Goal: Task Accomplishment & Management: Complete application form

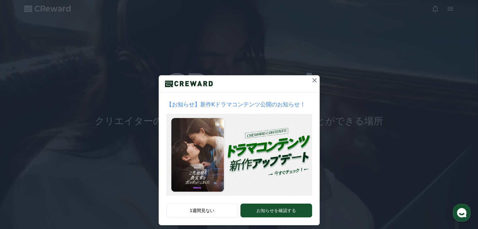
click at [312, 81] on icon at bounding box center [315, 81] width 8 height 8
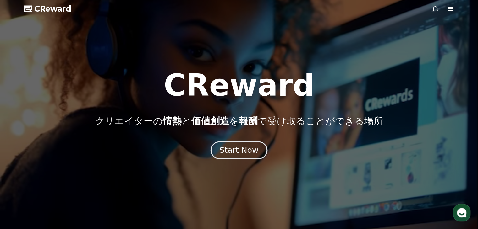
click at [246, 149] on div "Start Now" at bounding box center [238, 150] width 39 height 11
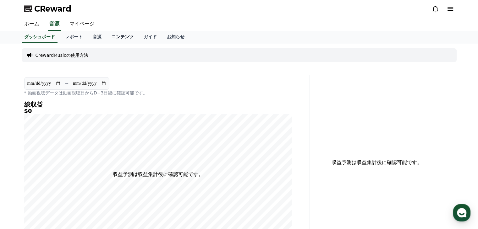
click at [109, 36] on link "コンテンツ" at bounding box center [123, 37] width 32 height 12
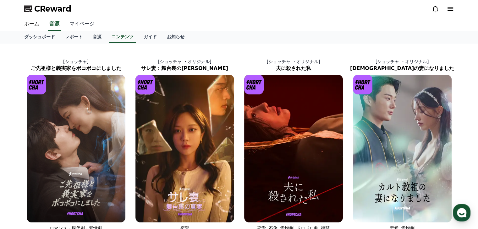
click at [73, 24] on link "マイページ" at bounding box center [81, 24] width 35 height 13
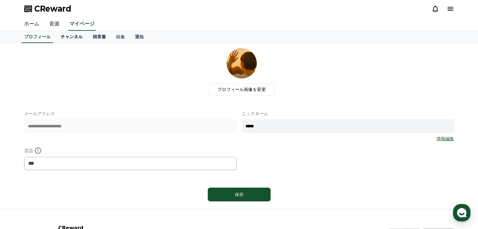
click at [62, 39] on link "チャンネル" at bounding box center [72, 37] width 32 height 12
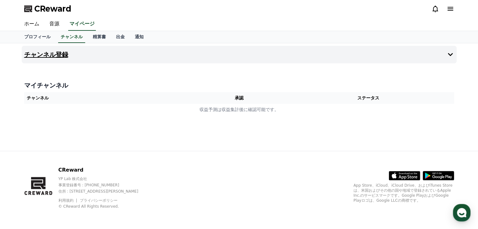
click at [450, 55] on icon at bounding box center [450, 54] width 5 height 3
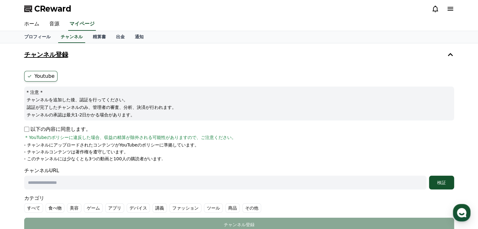
click at [65, 182] on input "text" at bounding box center [225, 183] width 402 height 14
paste input "**********"
type input "**********"
click at [242, 209] on label "その他" at bounding box center [251, 208] width 19 height 9
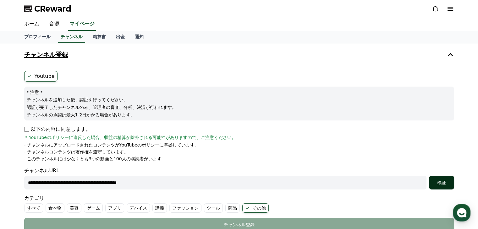
click at [437, 183] on div "検証" at bounding box center [441, 183] width 20 height 6
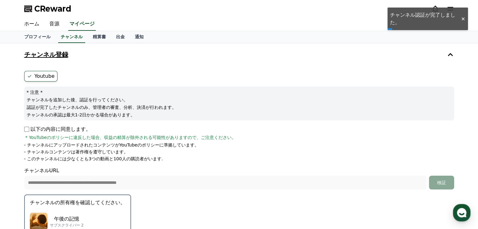
scroll to position [94, 0]
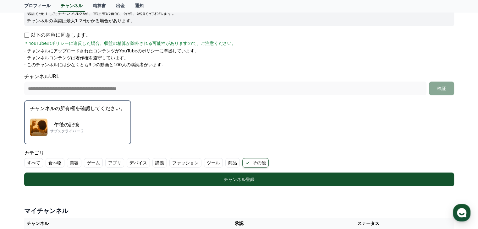
click at [75, 129] on p "サブスクライバー 2" at bounding box center [67, 131] width 34 height 5
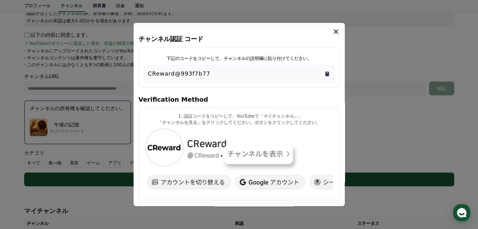
click at [327, 74] on icon "Copy to clipboard" at bounding box center [327, 74] width 4 height 5
click at [337, 32] on icon "modal" at bounding box center [336, 32] width 8 height 8
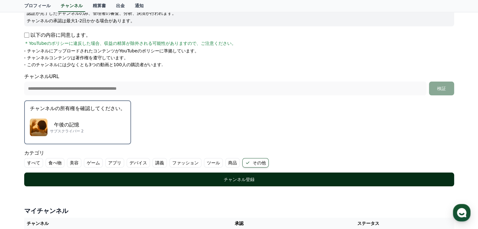
click at [214, 179] on div "チャンネル登録" at bounding box center [239, 180] width 405 height 6
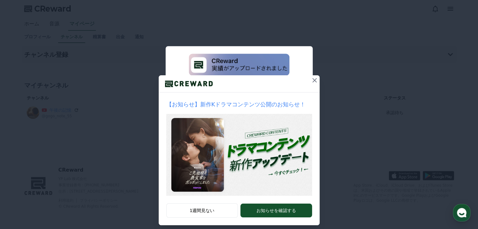
click at [313, 80] on icon at bounding box center [315, 81] width 8 height 8
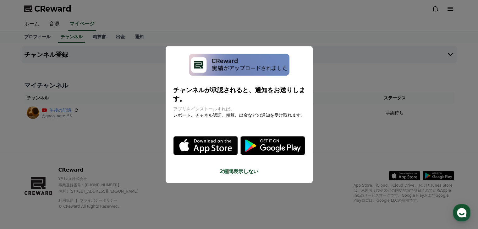
click at [354, 17] on button "close modal" at bounding box center [239, 114] width 478 height 229
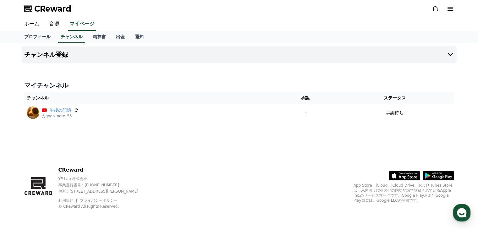
click at [451, 10] on icon at bounding box center [451, 9] width 8 height 8
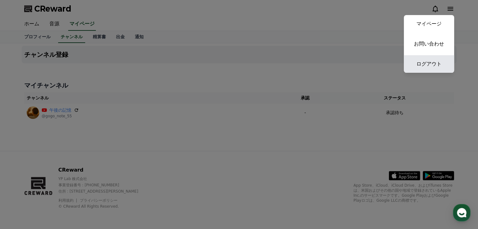
click at [434, 65] on link "ログアウト" at bounding box center [429, 64] width 50 height 18
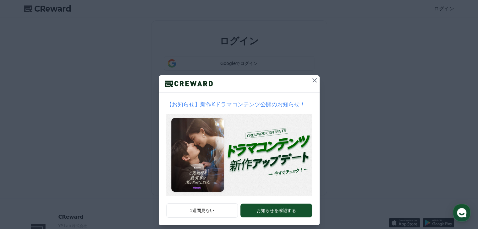
click at [313, 80] on icon at bounding box center [315, 81] width 8 height 8
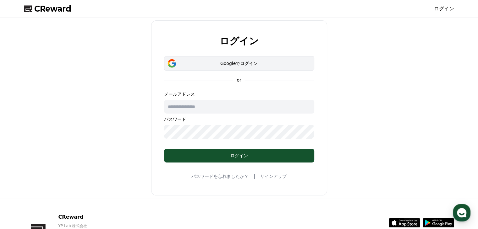
click at [253, 61] on div "Googleでログイン" at bounding box center [239, 63] width 132 height 6
